Goal: Obtain resource: Obtain resource

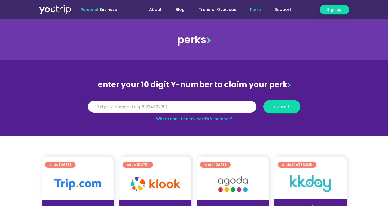
scroll to position [40, 0]
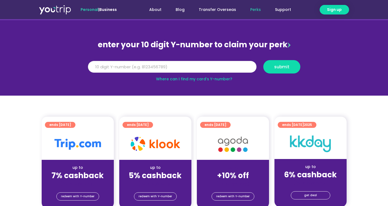
click at [215, 68] on input "Y Number" at bounding box center [172, 67] width 169 height 12
click at [186, 69] on input "Y Number" at bounding box center [172, 67] width 169 height 12
click at [182, 72] on input "Y Number" at bounding box center [172, 67] width 169 height 12
click at [187, 70] on input "Y Number" at bounding box center [172, 67] width 169 height 12
click at [188, 80] on link "Where can I find my card’s Y-number?" at bounding box center [194, 78] width 76 height 5
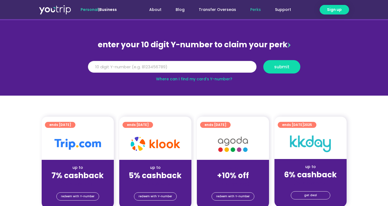
click at [154, 68] on input "Y Number" at bounding box center [172, 67] width 169 height 12
type input "8150729653"
click at [275, 65] on span "submit" at bounding box center [282, 67] width 15 height 4
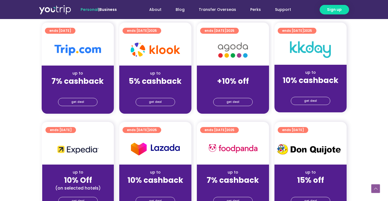
scroll to position [140, 0]
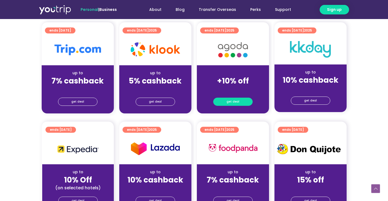
click at [226, 102] on link "get deal" at bounding box center [233, 102] width 40 height 8
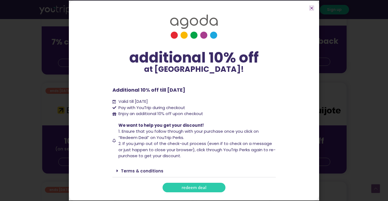
scroll to position [180, 0]
click at [192, 189] on span "redeem deal" at bounding box center [194, 188] width 25 height 4
